Goal: Task Accomplishment & Management: Complete application form

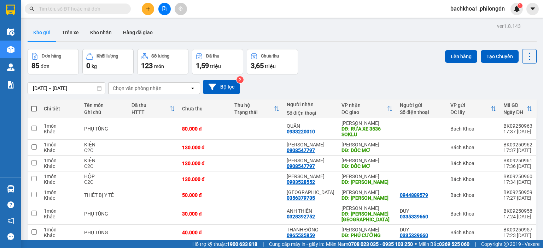
click at [77, 11] on input "text" at bounding box center [80, 9] width 83 height 8
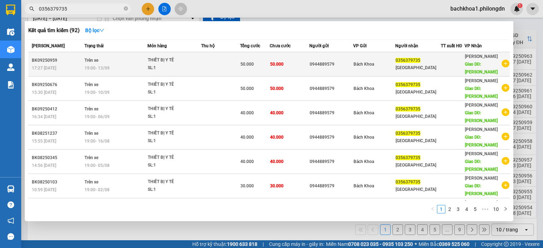
type input "0356379735"
click at [311, 63] on div "0944889579" at bounding box center [331, 64] width 43 height 7
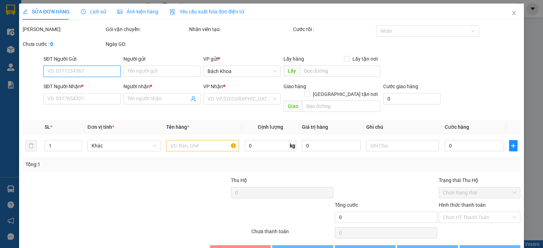
type input "0944889579"
type input "0356379735"
type input "HÀ MI"
type input "ĐỨC LONG"
type input "50.000"
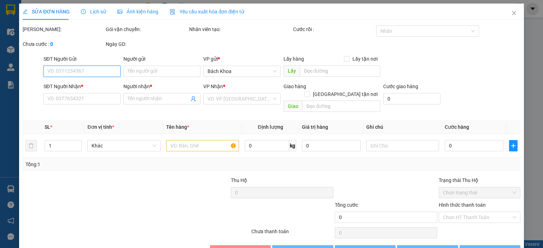
type input "50.000"
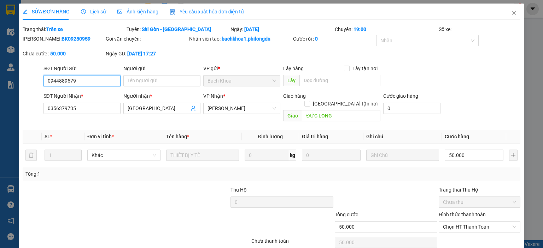
click at [65, 82] on input "0944889579" at bounding box center [81, 80] width 77 height 11
click at [511, 14] on icon "close" at bounding box center [514, 13] width 6 height 6
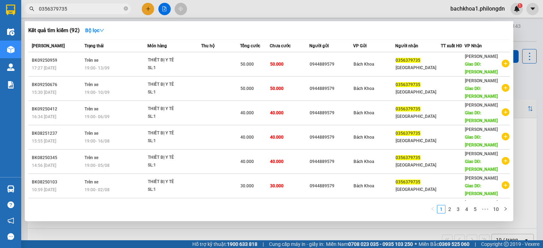
click at [69, 4] on span "0356379735" at bounding box center [78, 9] width 106 height 11
click at [72, 10] on input "0356379735" at bounding box center [80, 9] width 83 height 8
